Goal: Check status

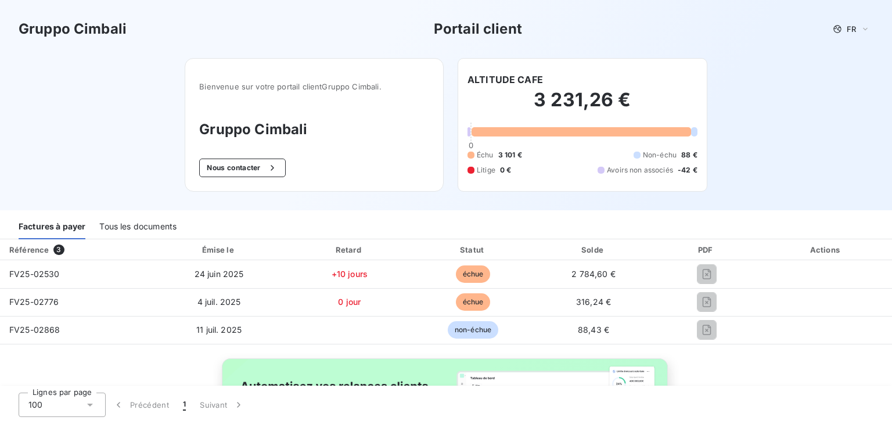
click at [552, 93] on h2 "3 231,26 €" at bounding box center [583, 105] width 230 height 35
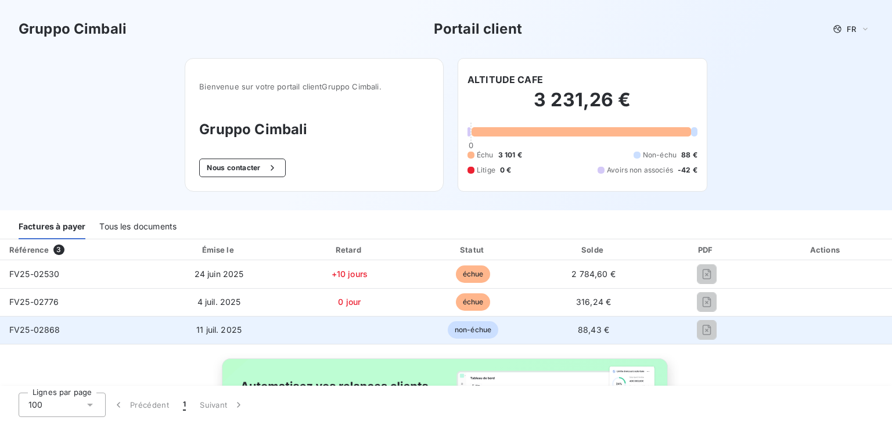
click at [451, 328] on span "non-échue" at bounding box center [473, 329] width 51 height 17
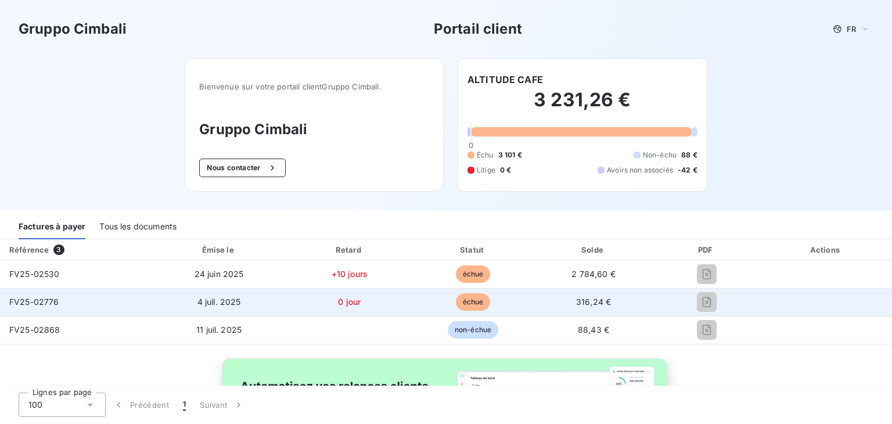
click at [462, 290] on td "échue" at bounding box center [473, 302] width 122 height 28
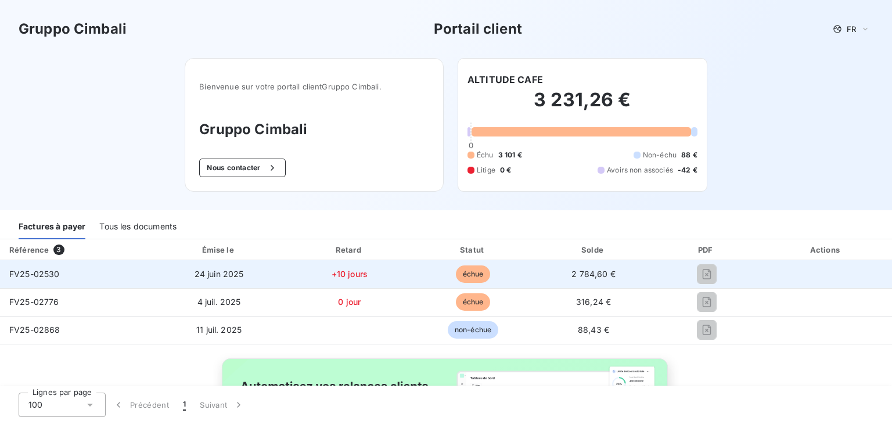
click at [460, 267] on span "échue" at bounding box center [473, 274] width 35 height 17
click at [332, 276] on span "+10 jours" at bounding box center [350, 274] width 36 height 10
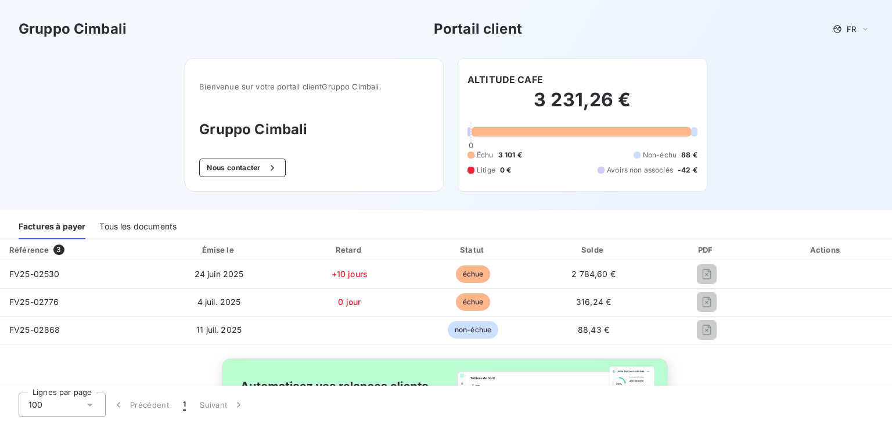
click at [159, 224] on div "Tous les documents" at bounding box center [137, 227] width 77 height 24
